Goal: Check status: Check status

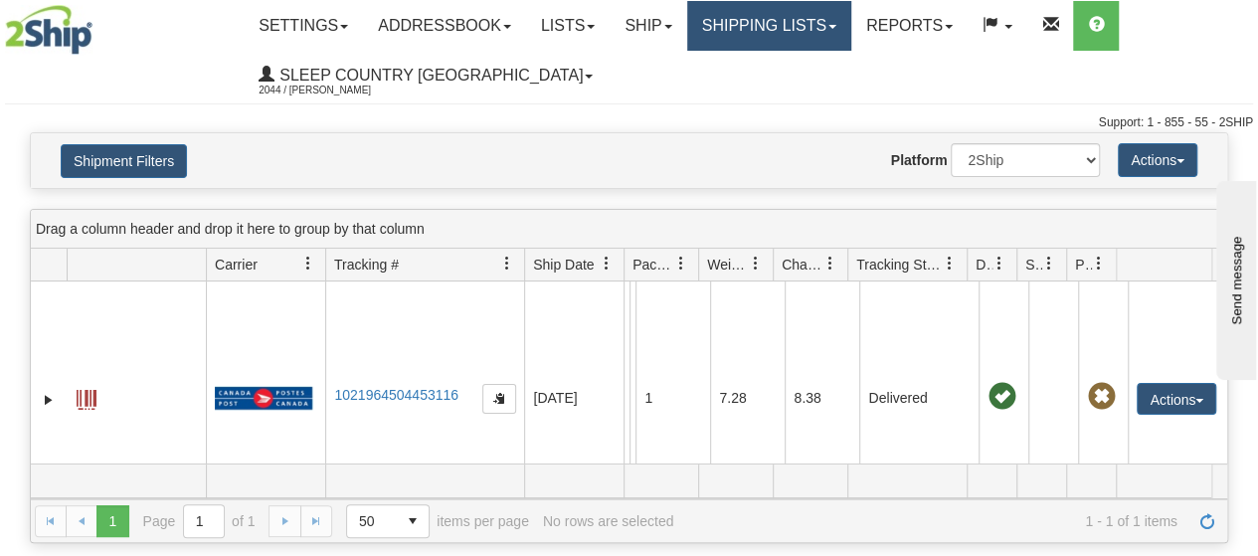
click at [851, 31] on link "Shipping lists" at bounding box center [769, 26] width 164 height 50
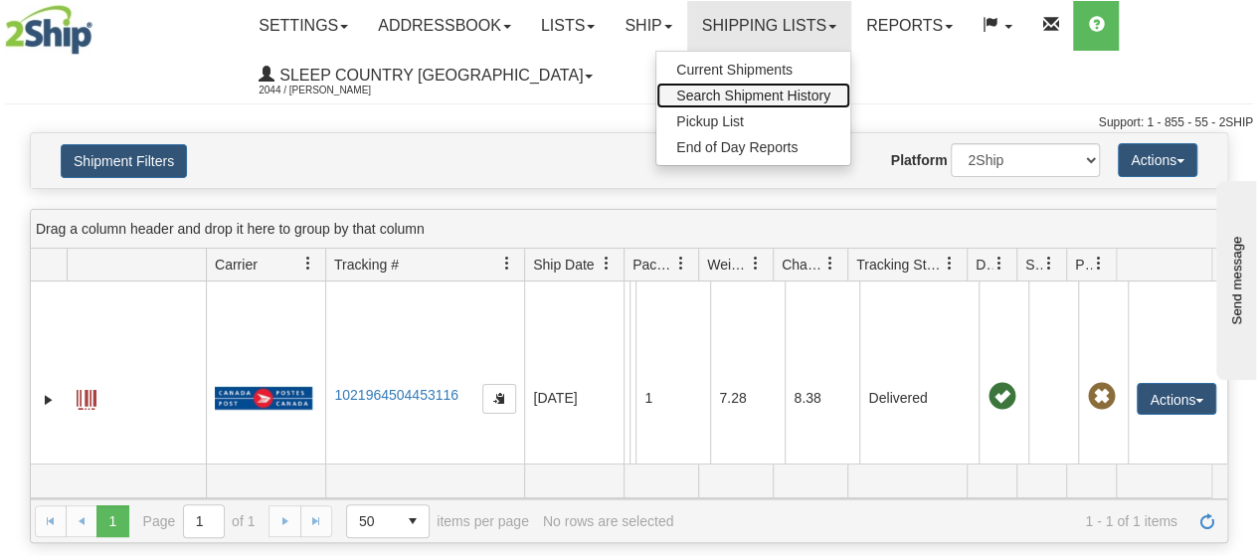
drag, startPoint x: 790, startPoint y: 94, endPoint x: 764, endPoint y: 105, distance: 29.0
click at [788, 94] on span "Search Shipment History" at bounding box center [753, 95] width 154 height 16
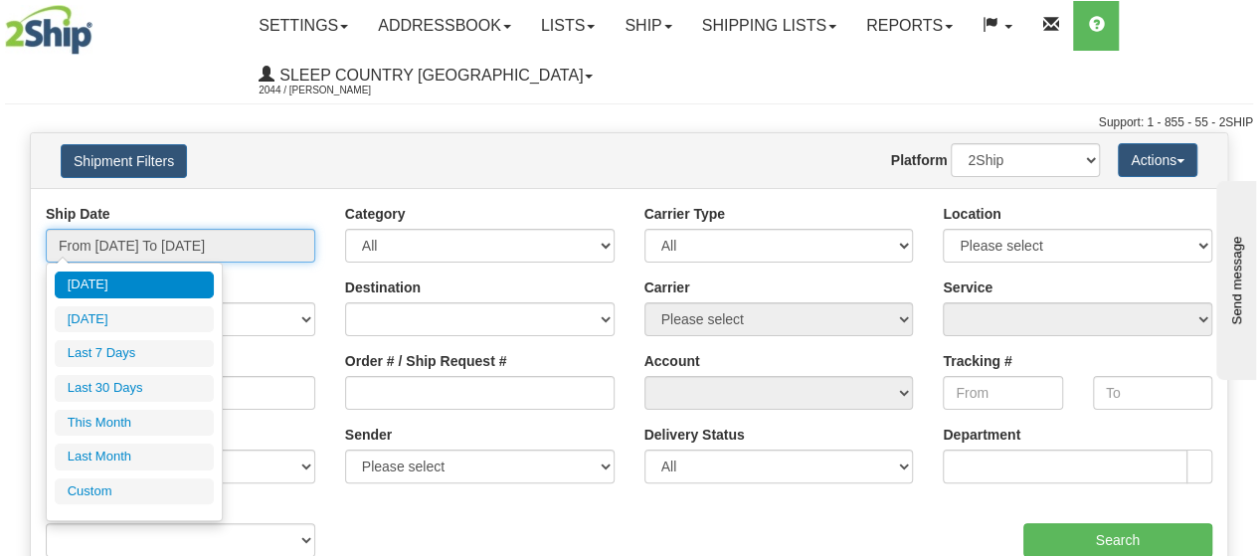
click at [284, 249] on input "From 09/13/2025 To 09/14/2025" at bounding box center [180, 246] width 269 height 34
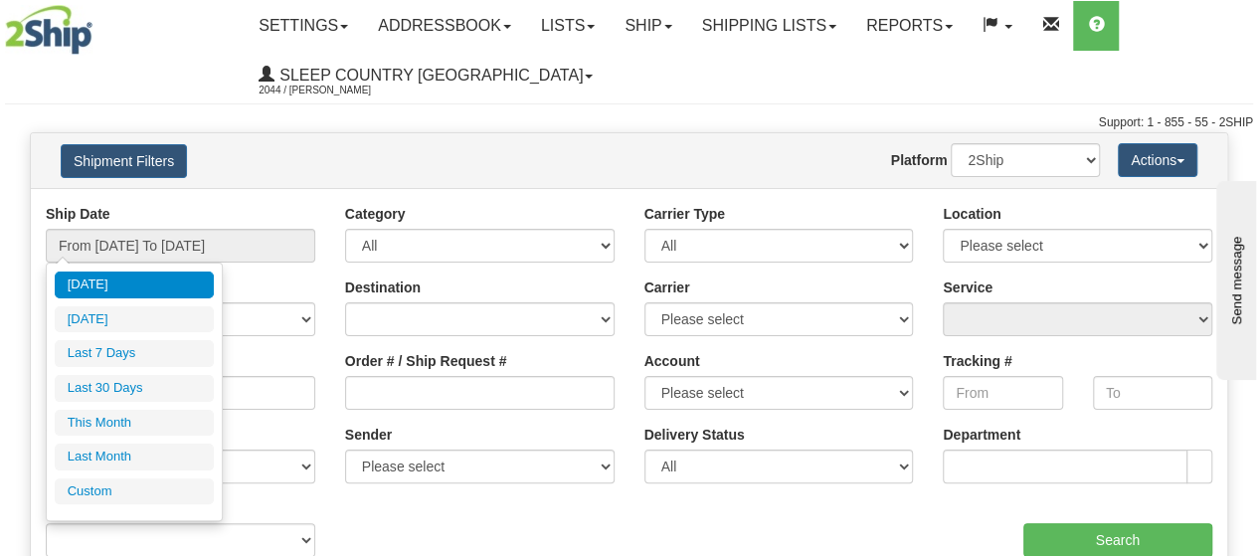
click at [109, 389] on li "Last 30 Days" at bounding box center [134, 388] width 159 height 27
type input "From [DATE] To [DATE]"
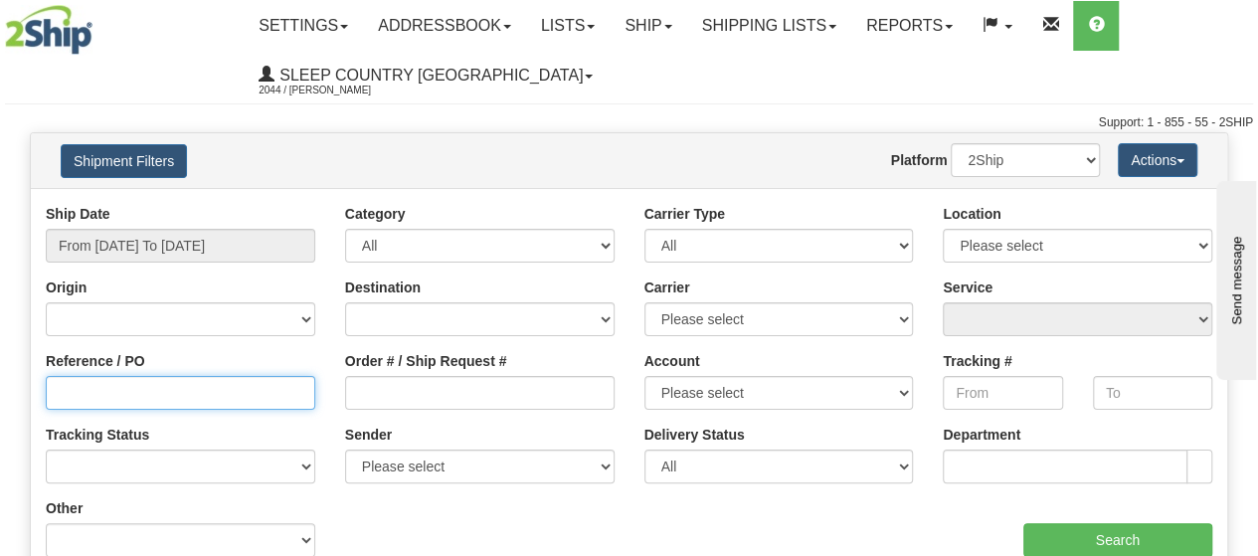
click at [97, 385] on input "Reference / PO" at bounding box center [180, 393] width 269 height 34
type input "105676"
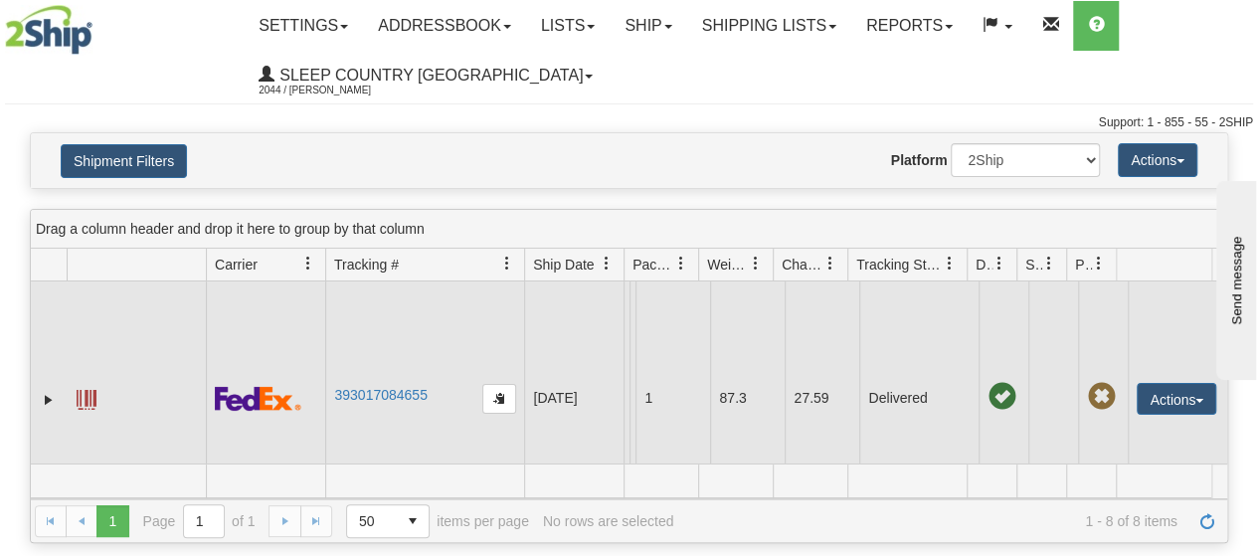
click at [394, 383] on td "393017084655" at bounding box center [424, 398] width 199 height 234
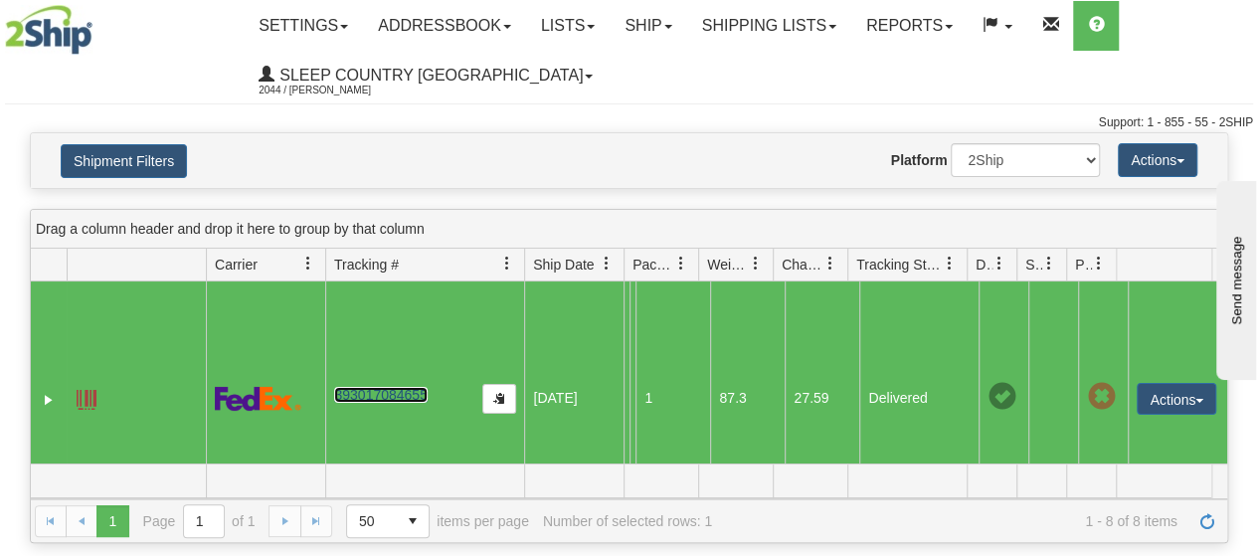
click at [381, 398] on link "393017084655" at bounding box center [380, 395] width 92 height 16
